Goal: Information Seeking & Learning: Learn about a topic

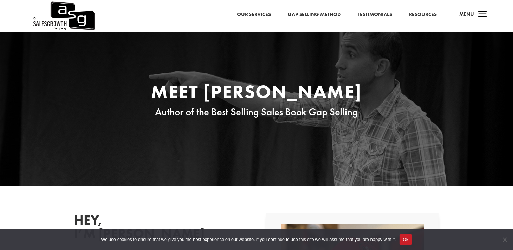
click at [61, 13] on img at bounding box center [63, 16] width 63 height 32
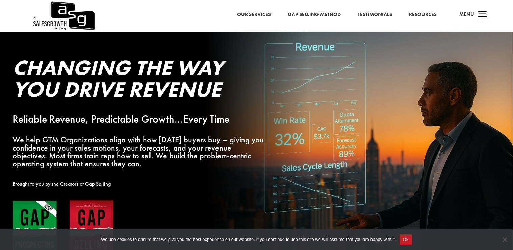
click at [425, 12] on link "Resources" at bounding box center [423, 14] width 28 height 9
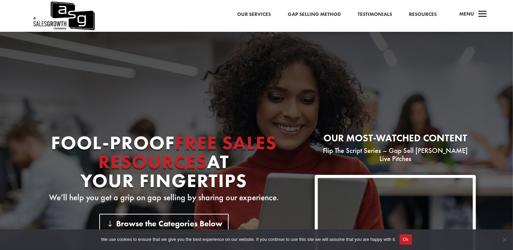
click at [315, 17] on link "Gap Selling Method" at bounding box center [314, 14] width 53 height 9
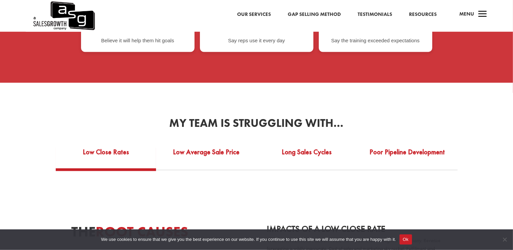
scroll to position [1159, 0]
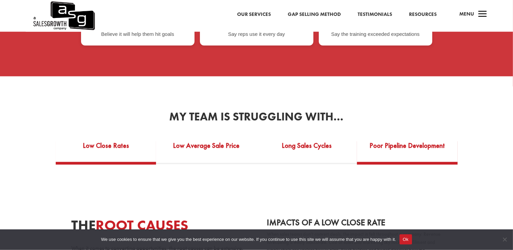
click at [427, 144] on link "Poor Pipeline Development" at bounding box center [407, 150] width 101 height 23
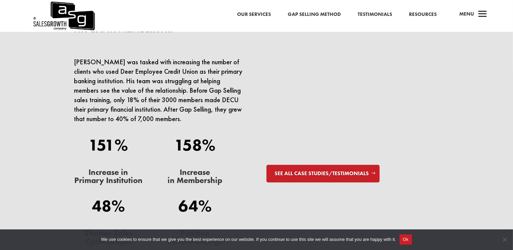
scroll to position [0, 0]
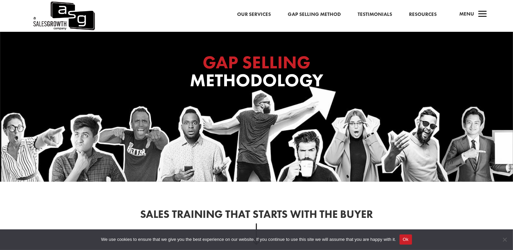
click at [422, 16] on link "Resources" at bounding box center [423, 14] width 28 height 9
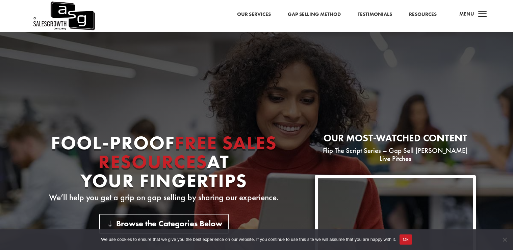
click at [481, 14] on span "a" at bounding box center [483, 15] width 14 height 14
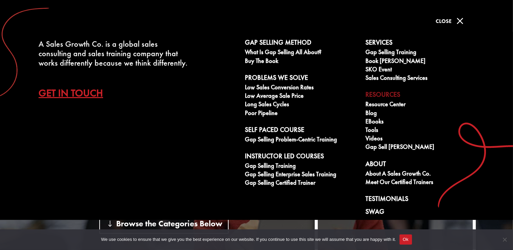
scroll to position [7, 0]
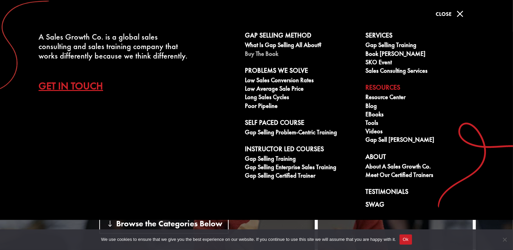
click at [254, 55] on link "Buy The Book" at bounding box center [301, 54] width 113 height 8
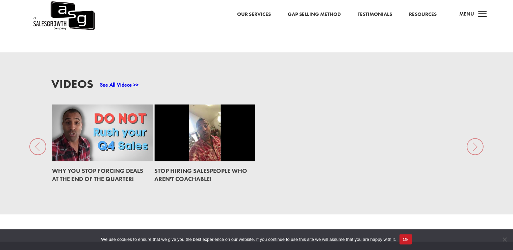
scroll to position [8, 0]
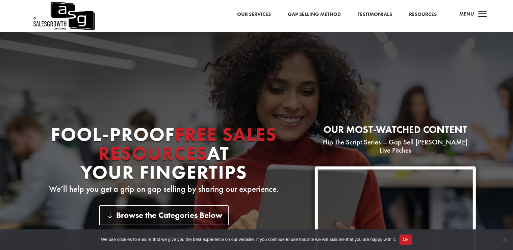
click at [248, 14] on div "Our Services Gap Selling Method Testimonials Resources a Menu" at bounding box center [256, 8] width 513 height 32
click at [229, 14] on div "Our Services Gap Selling Method Testimonials Resources a Menu" at bounding box center [256, 8] width 513 height 32
click at [55, 13] on img at bounding box center [63, 8] width 63 height 32
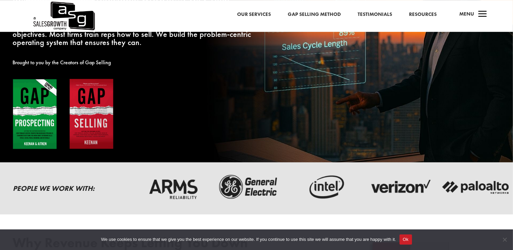
scroll to position [121, 0]
click at [28, 133] on img at bounding box center [63, 113] width 101 height 71
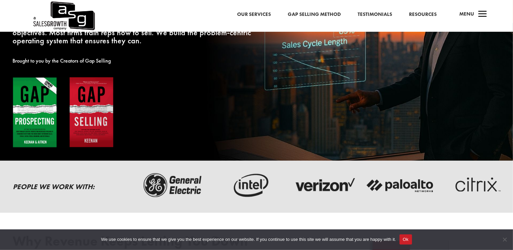
scroll to position [124, 0]
